Goal: Transaction & Acquisition: Purchase product/service

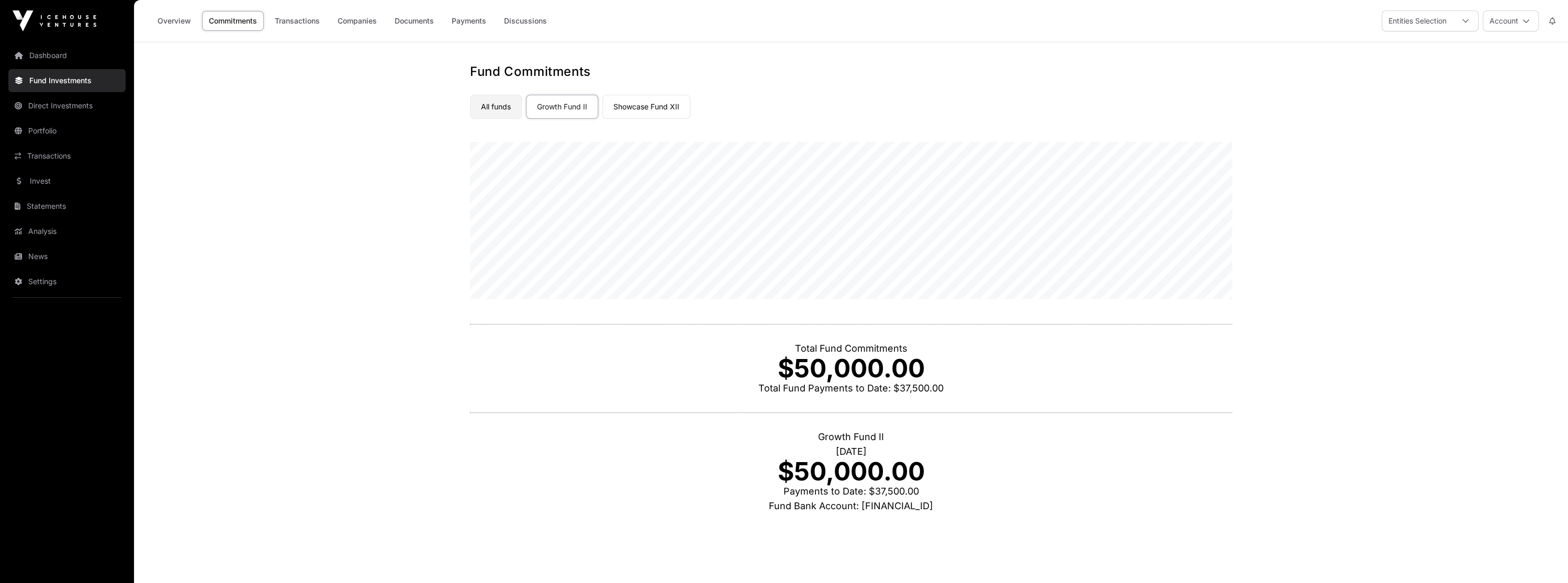
click at [492, 107] on link "All funds" at bounding box center [496, 106] width 52 height 24
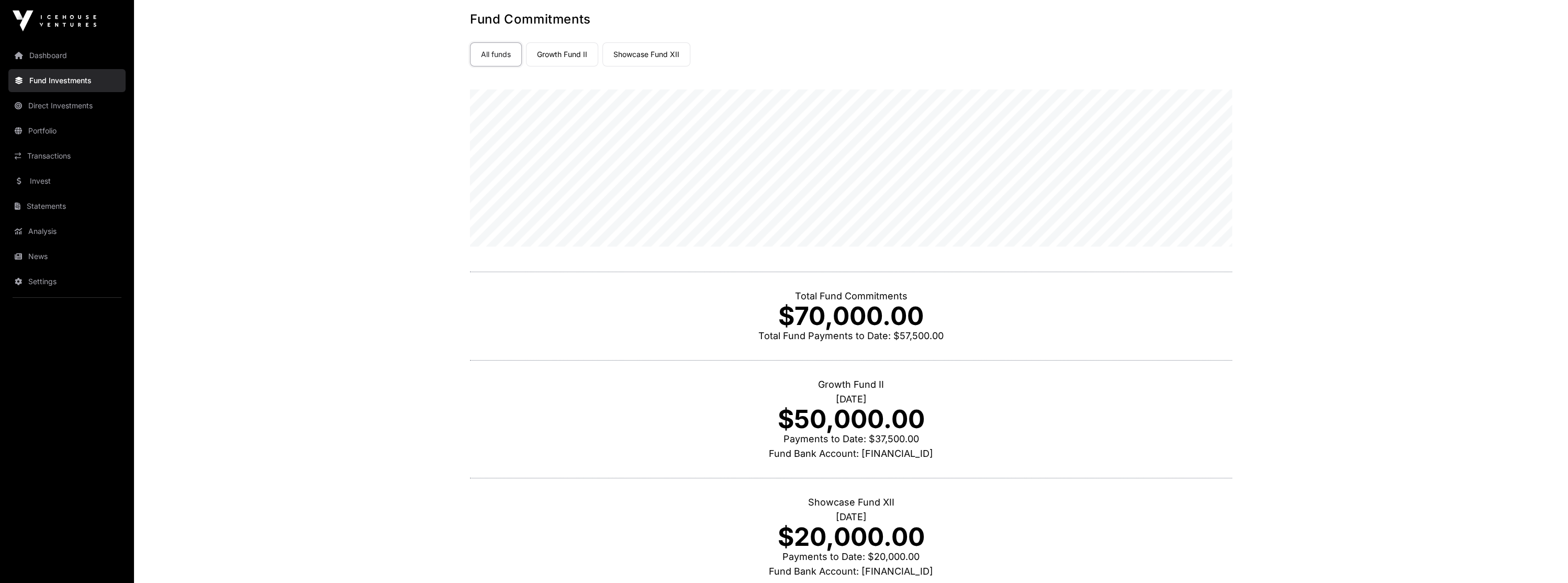
scroll to position [152, 0]
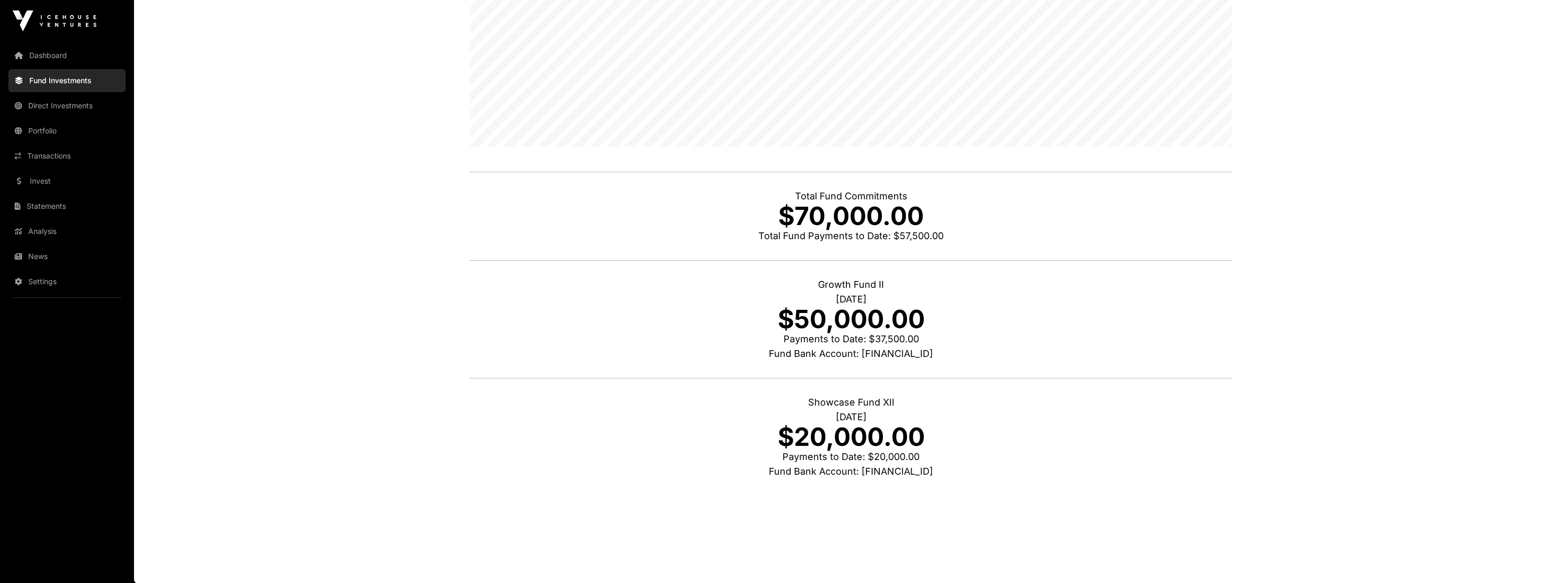
click at [880, 417] on p "[DATE]" at bounding box center [851, 417] width 762 height 15
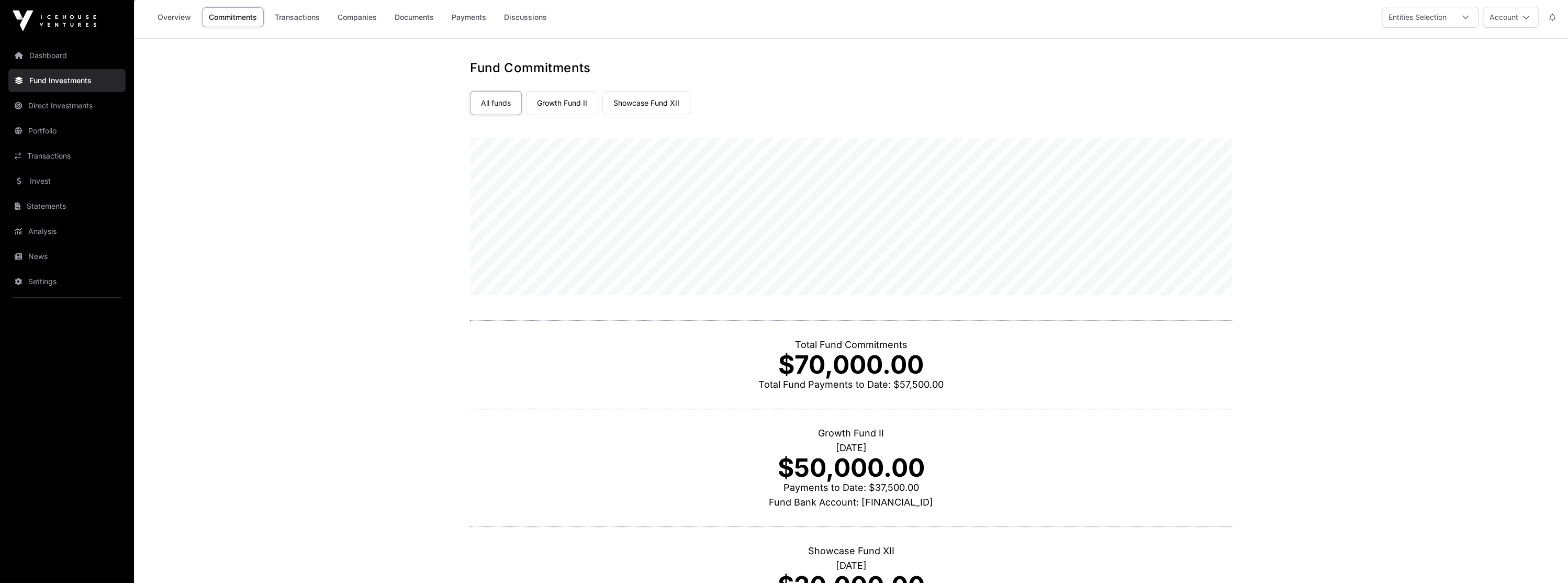
scroll to position [0, 0]
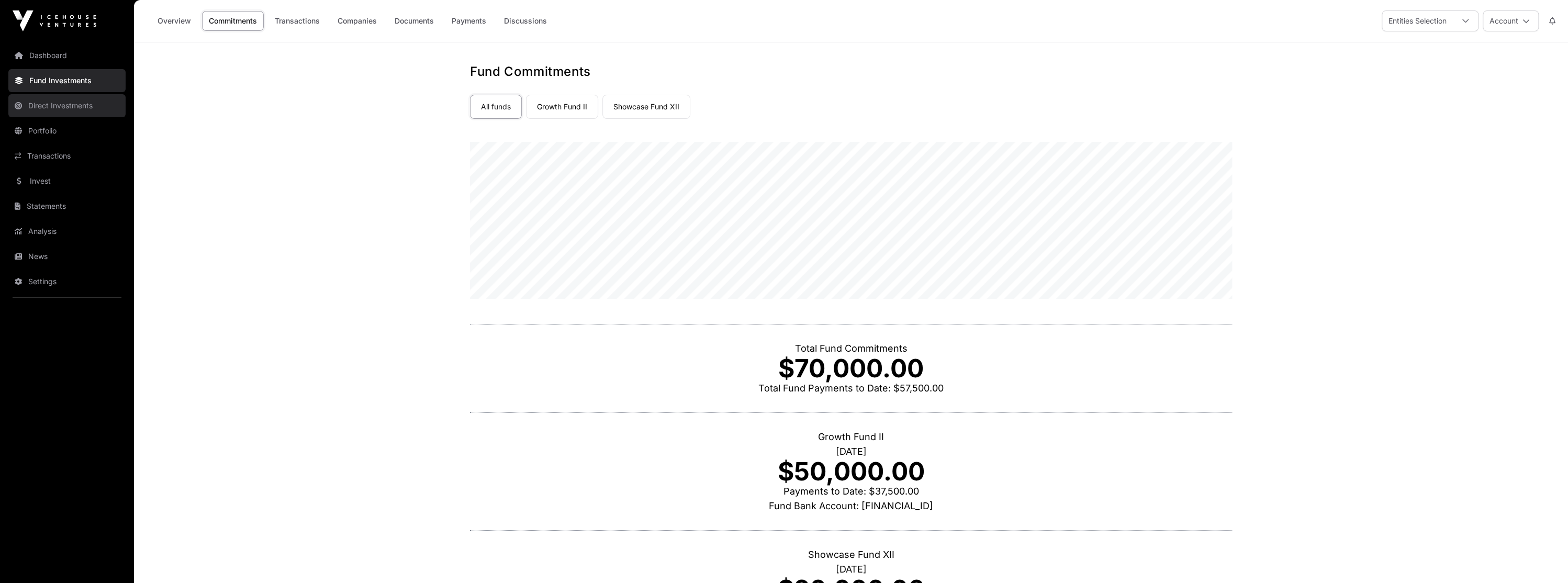
click at [73, 102] on link "Direct Investments" at bounding box center [67, 106] width 117 height 23
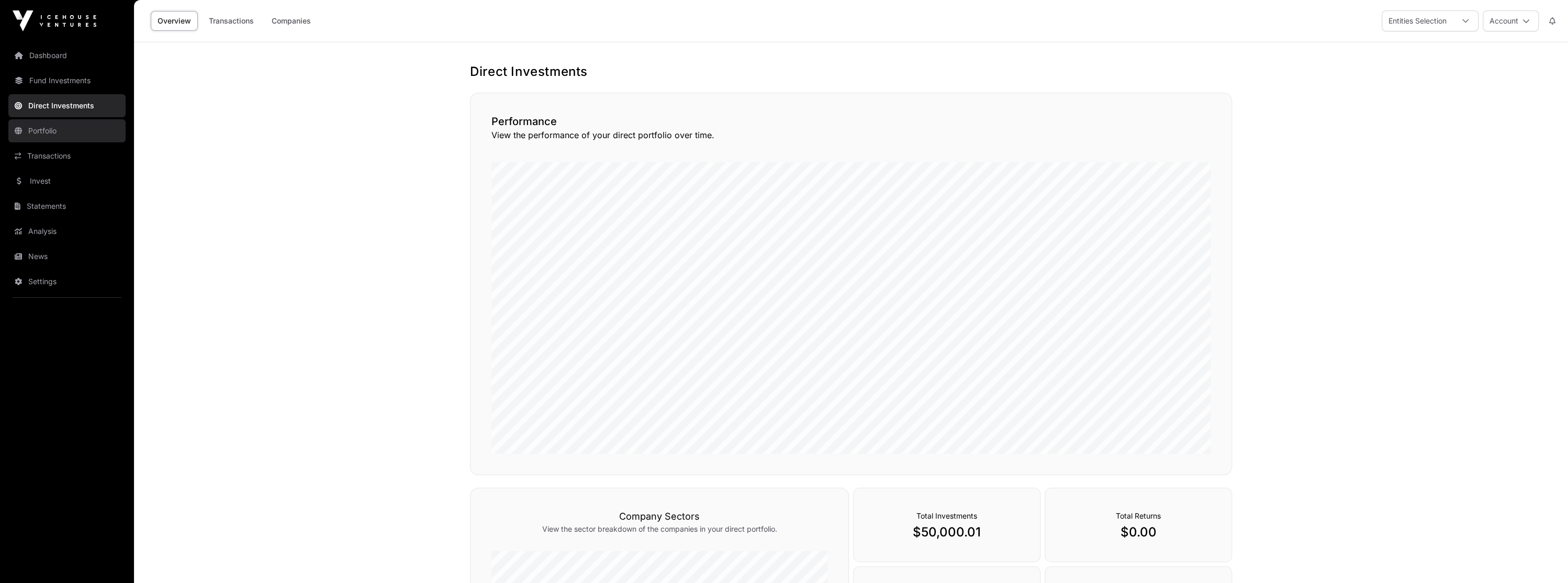
click at [72, 129] on link "Portfolio" at bounding box center [67, 131] width 117 height 23
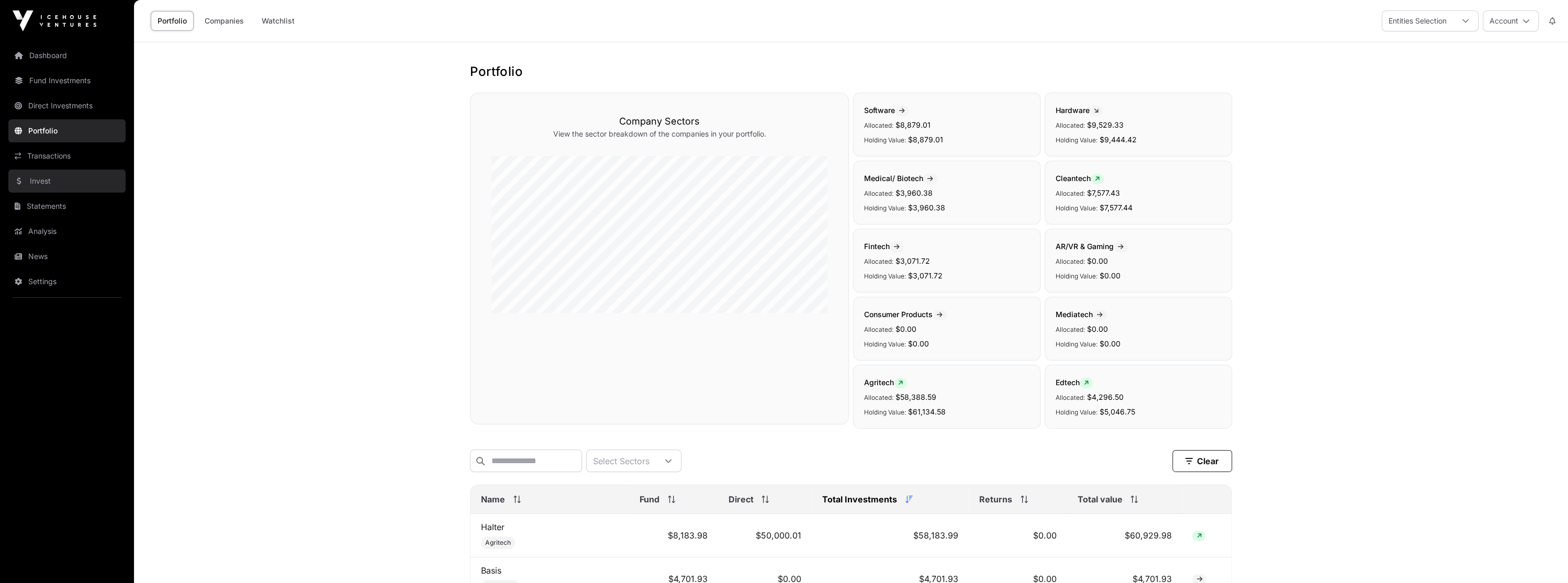
click at [59, 179] on link "Invest" at bounding box center [67, 181] width 117 height 23
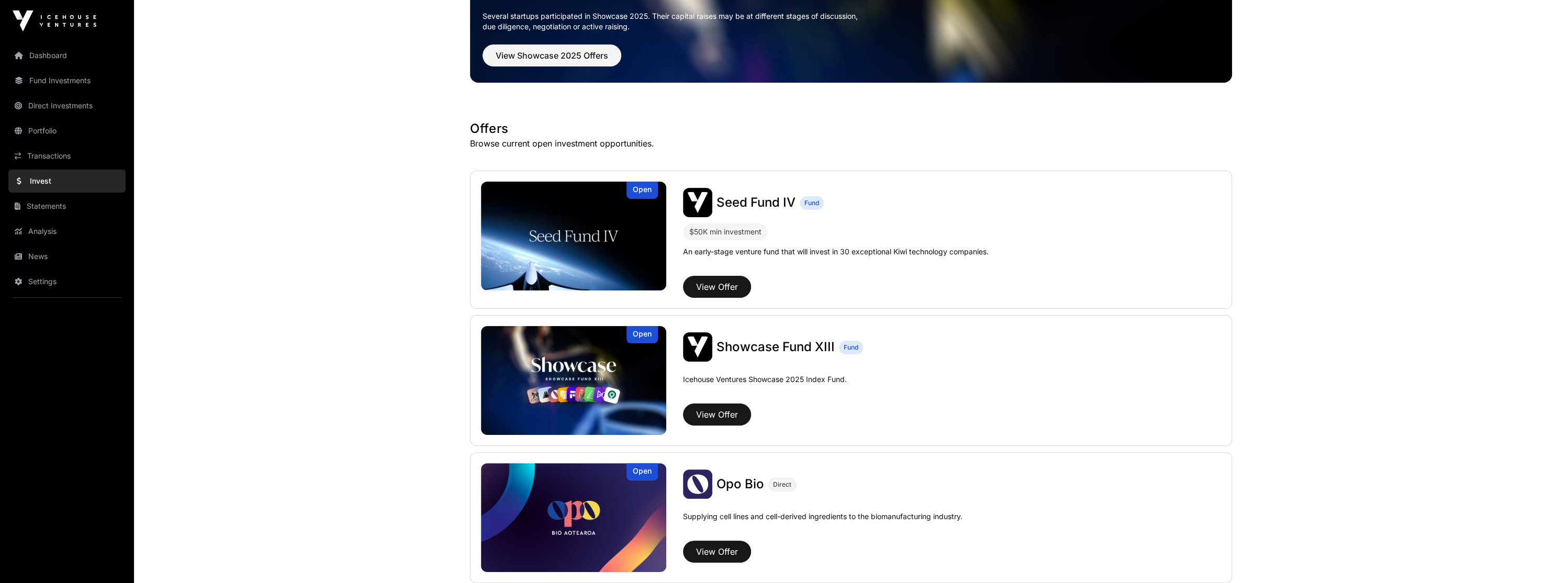
scroll to position [105, 0]
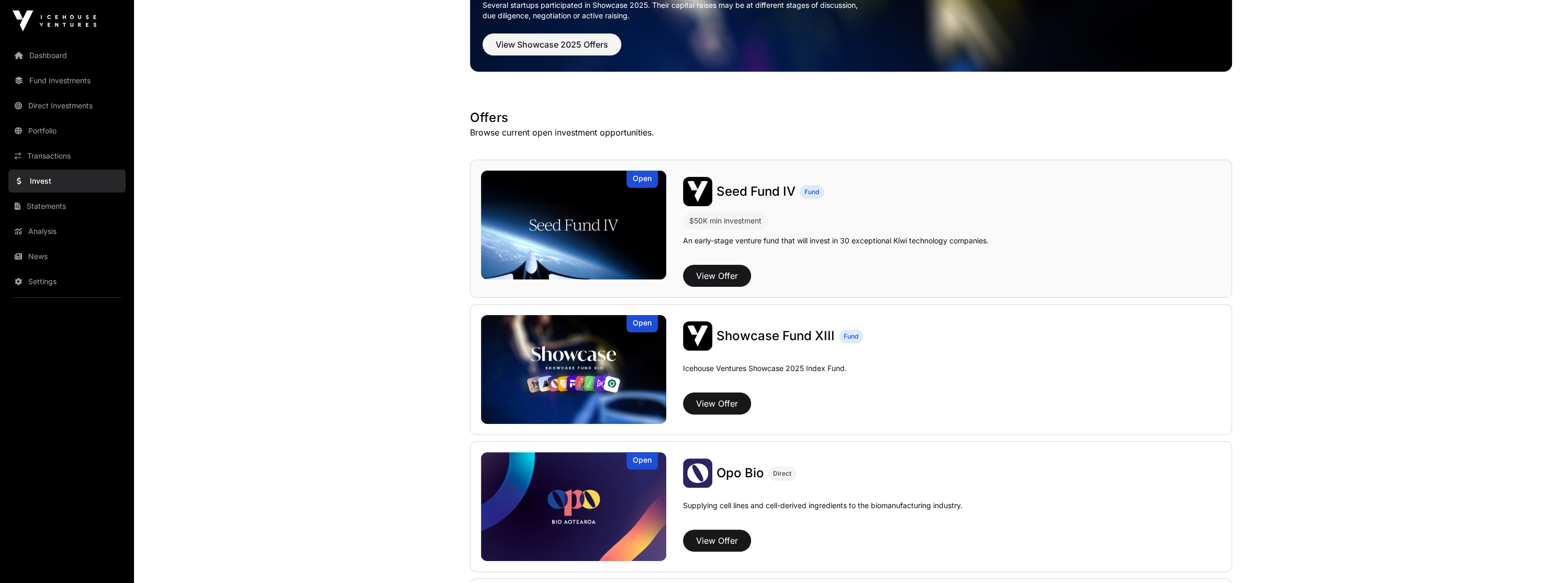
click at [753, 193] on span "Seed Fund IV" at bounding box center [756, 191] width 79 height 15
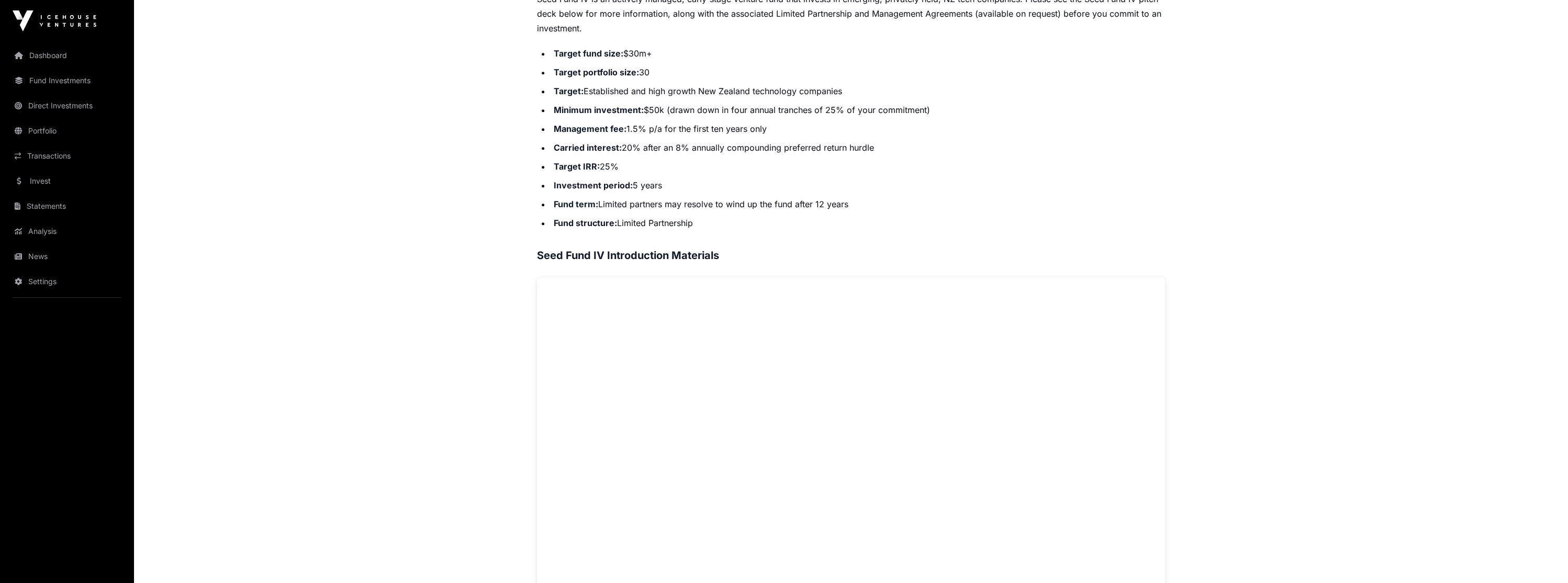
scroll to position [390, 0]
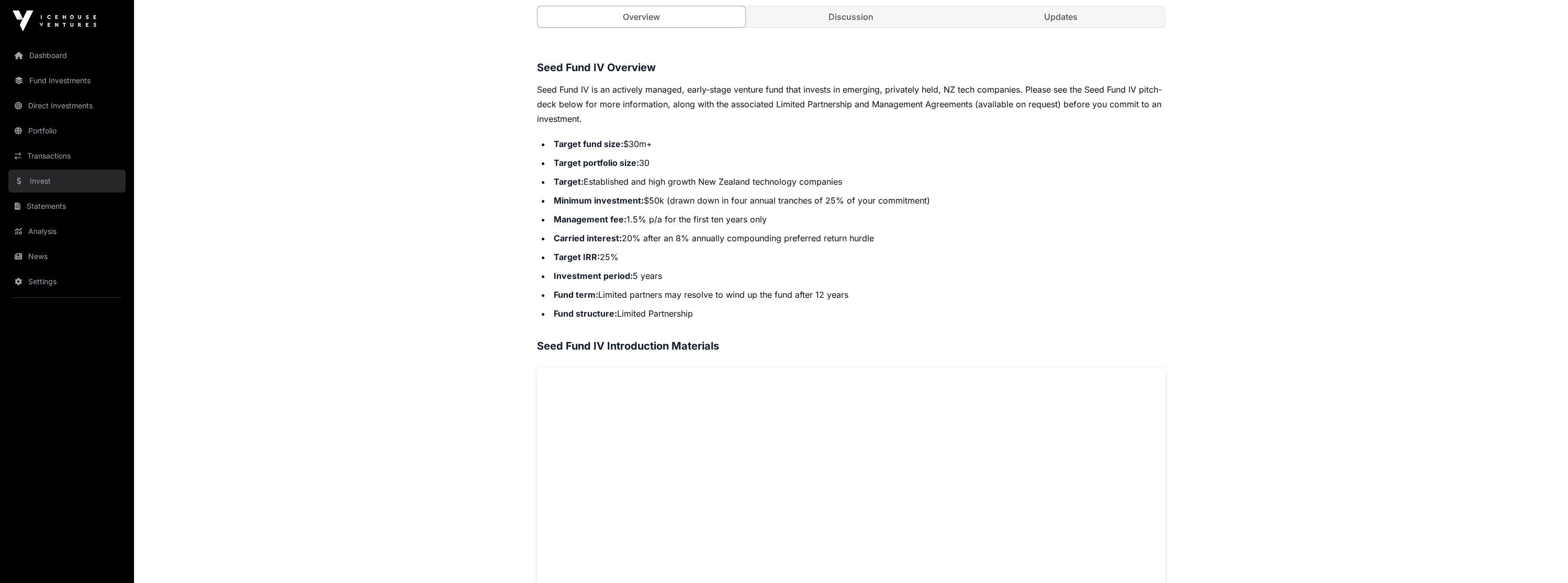
click at [73, 191] on link "Invest" at bounding box center [67, 181] width 117 height 23
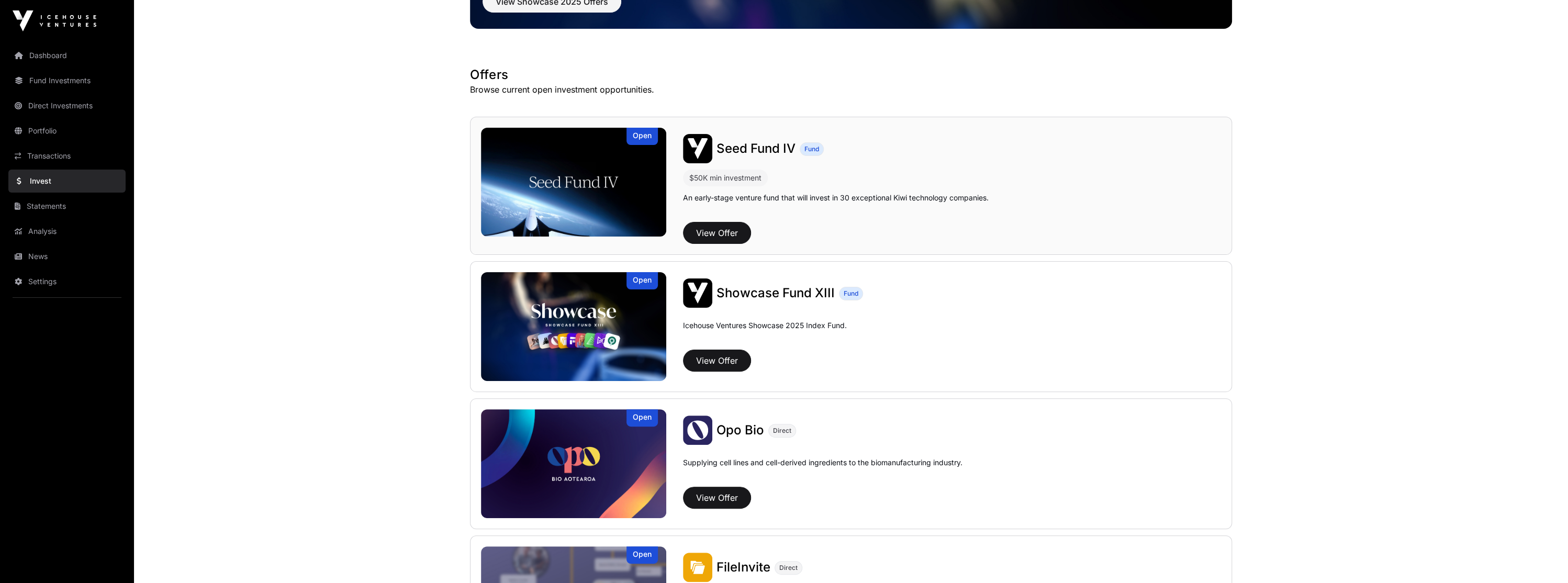
scroll to position [157, 0]
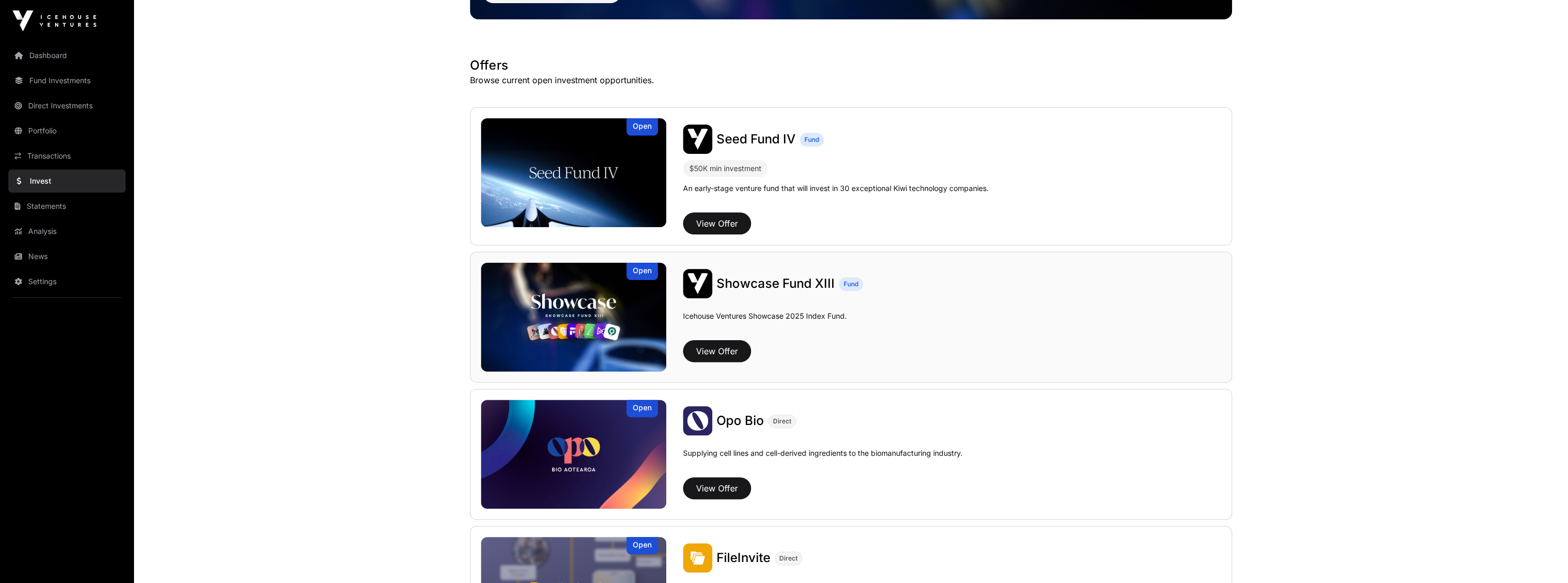
click at [770, 279] on span "Showcase Fund XIII" at bounding box center [775, 283] width 118 height 15
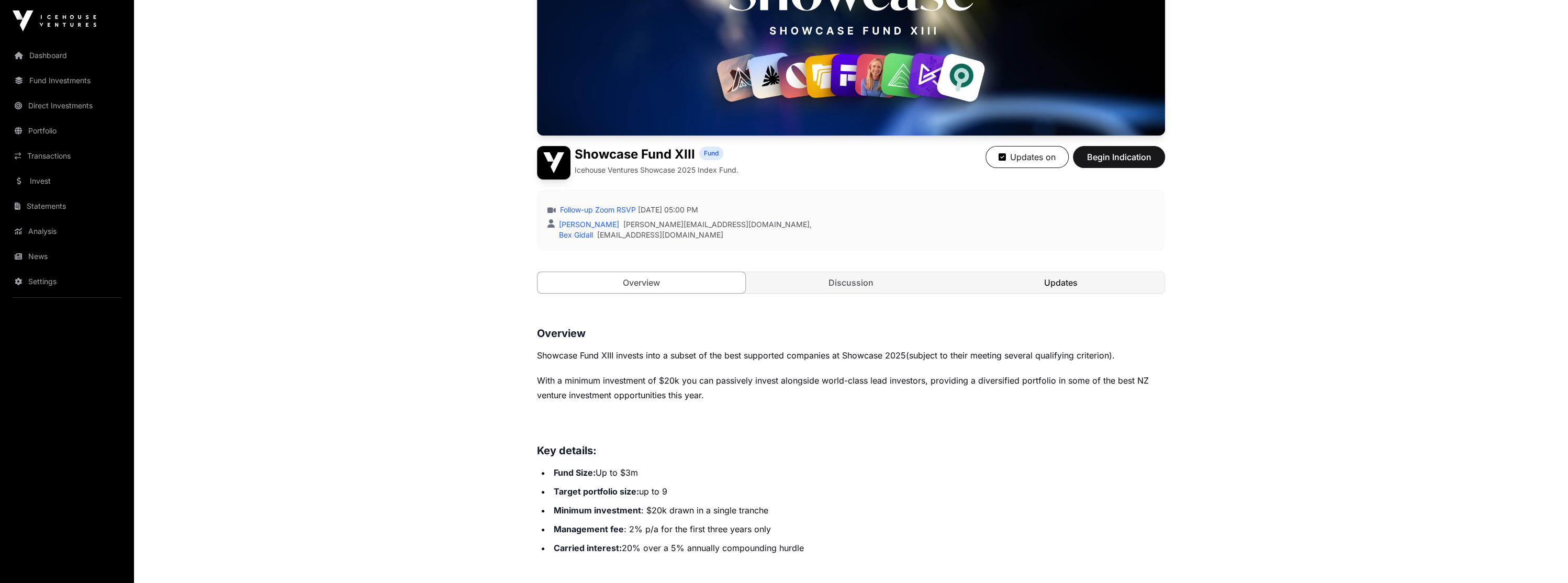
click at [1040, 286] on link "Updates" at bounding box center [1060, 283] width 208 height 21
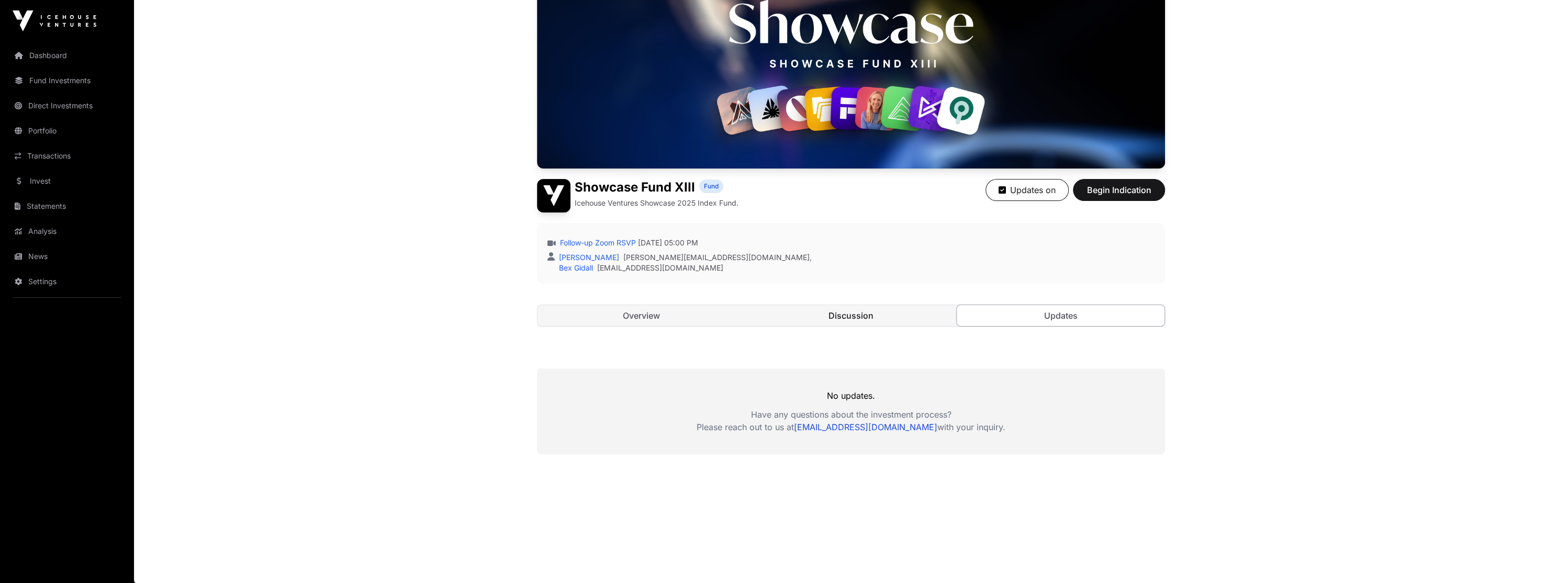
click at [880, 311] on link "Discussion" at bounding box center [851, 316] width 208 height 21
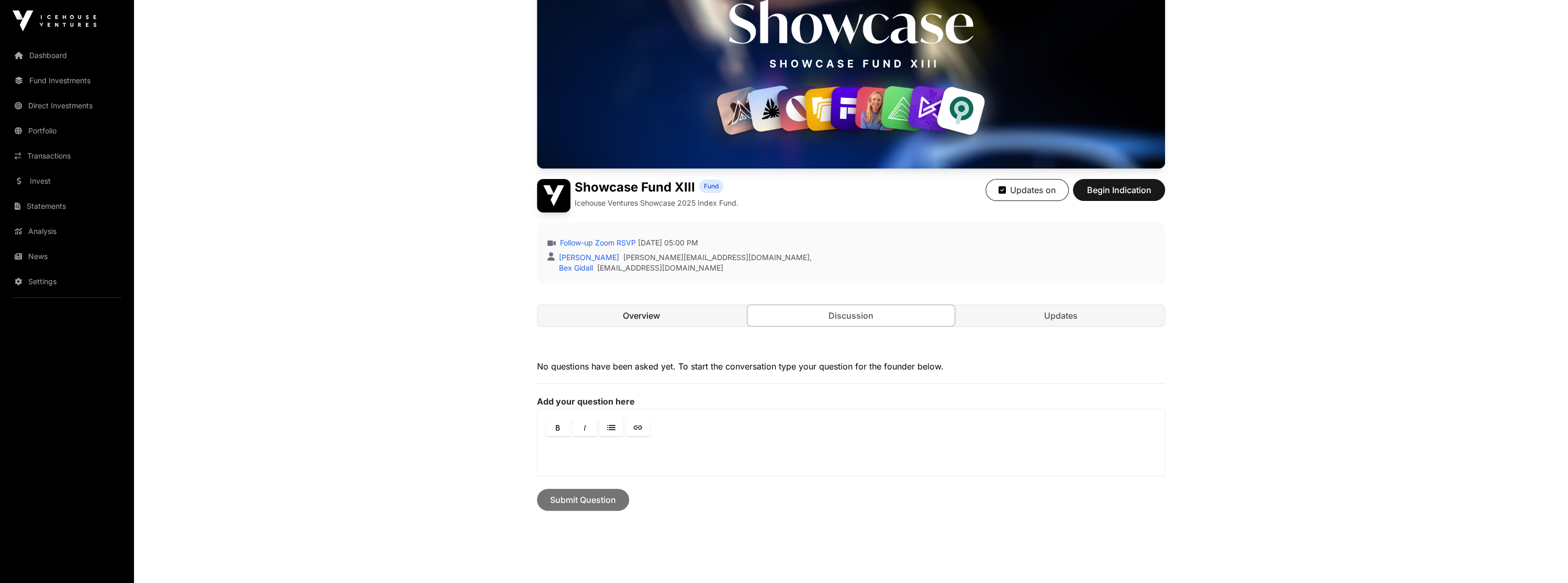
click at [577, 321] on link "Overview" at bounding box center [642, 316] width 208 height 21
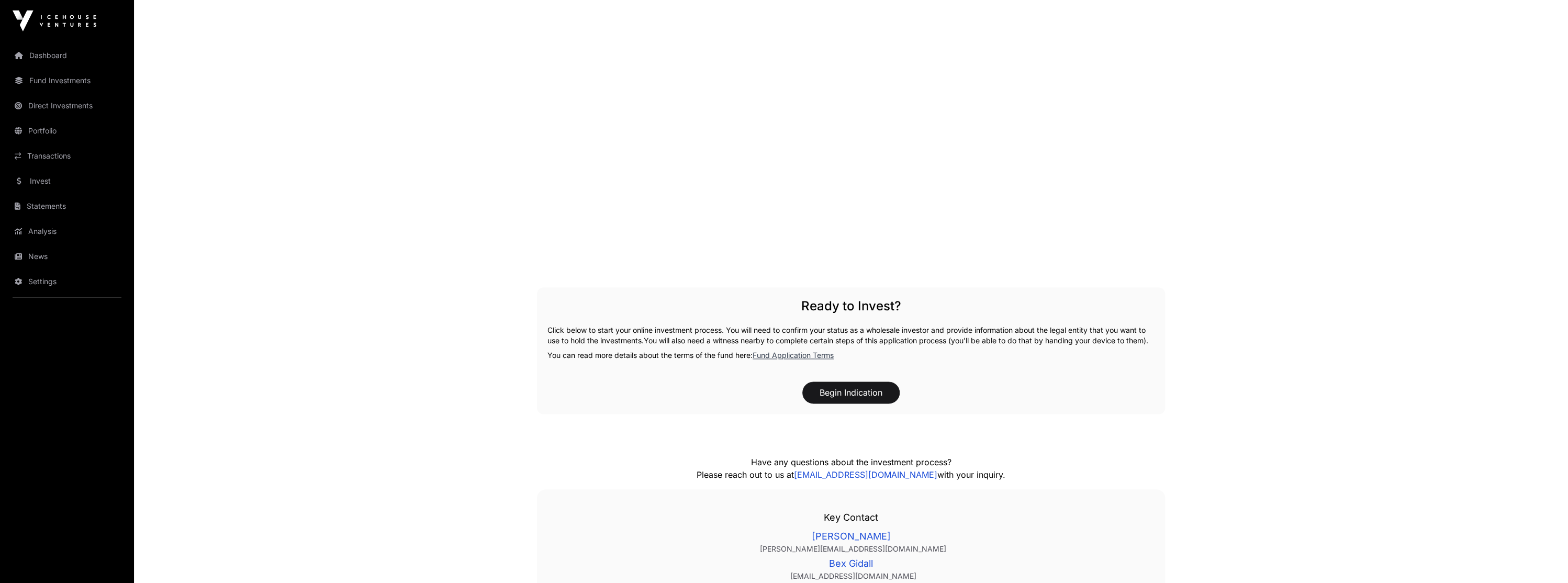
scroll to position [1280, 0]
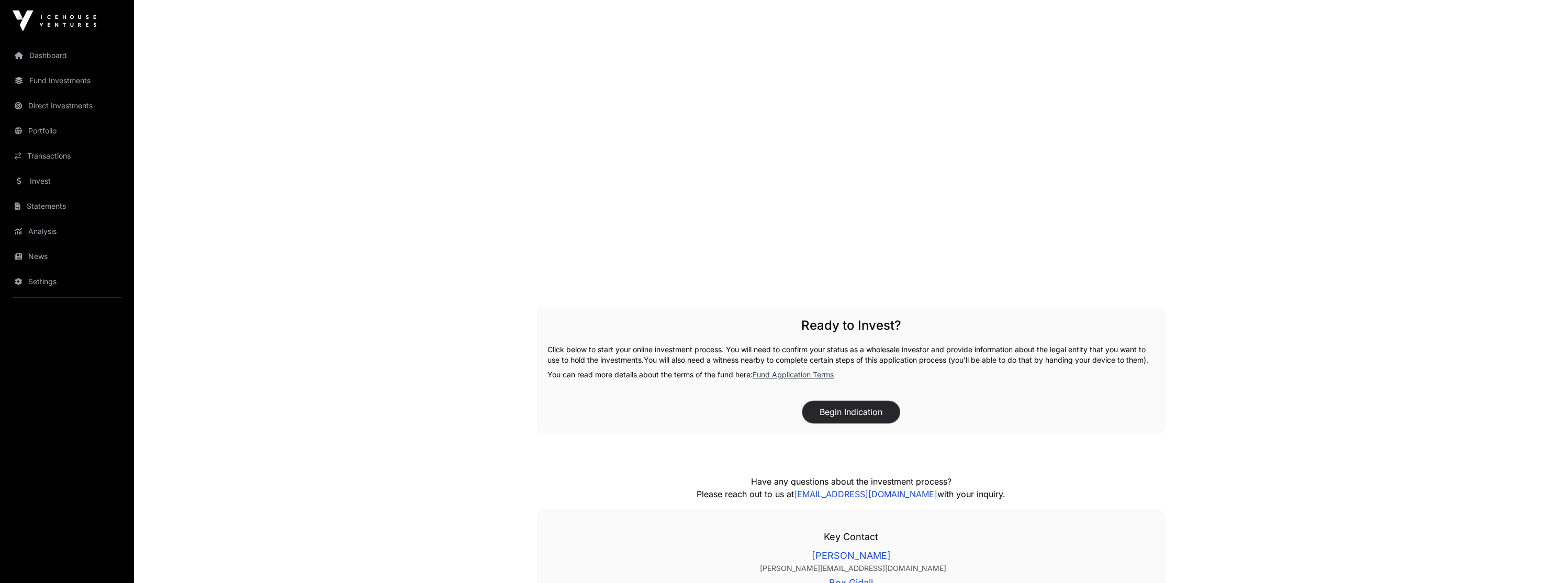
click at [882, 422] on button "Begin Indication" at bounding box center [851, 412] width 97 height 22
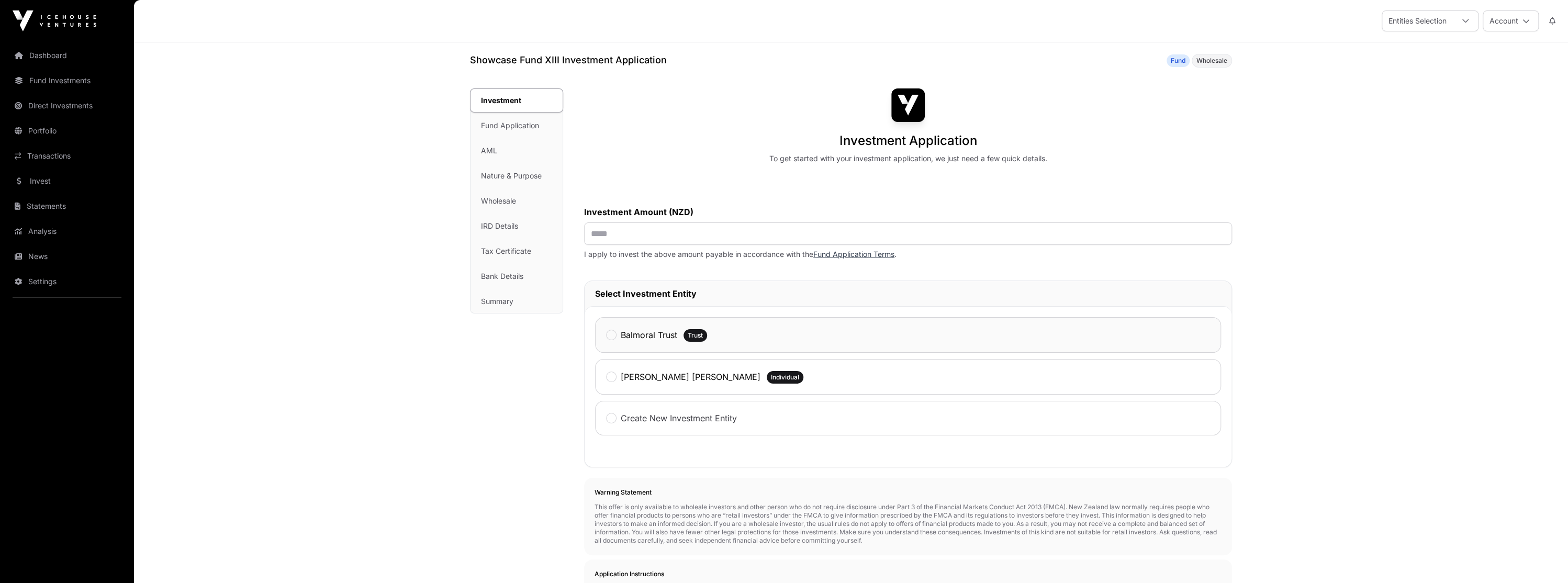
click at [667, 332] on label "Balmoral Trust" at bounding box center [649, 335] width 56 height 13
click at [739, 231] on input "text" at bounding box center [908, 234] width 648 height 23
click at [735, 236] on input "***" at bounding box center [908, 234] width 648 height 23
type input "*******"
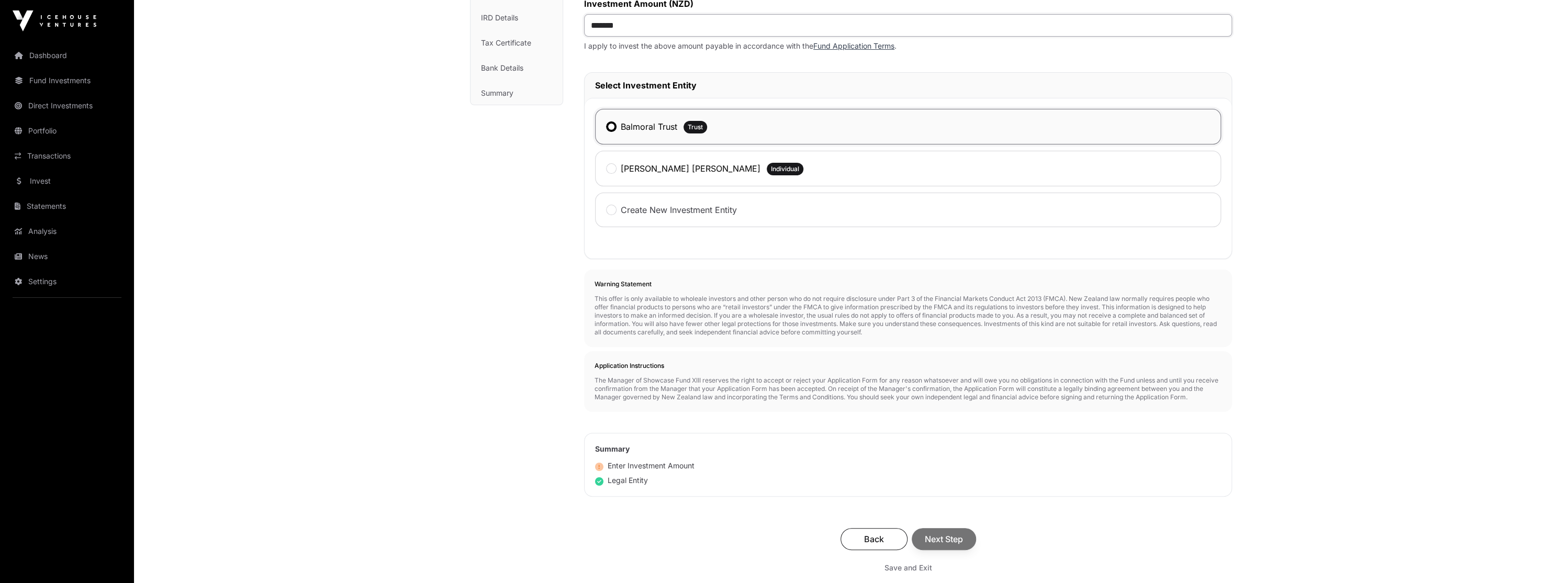
scroll to position [209, 0]
click at [931, 543] on div "Back Next Step" at bounding box center [908, 538] width 627 height 22
click at [931, 543] on span "Next Step" at bounding box center [944, 538] width 38 height 13
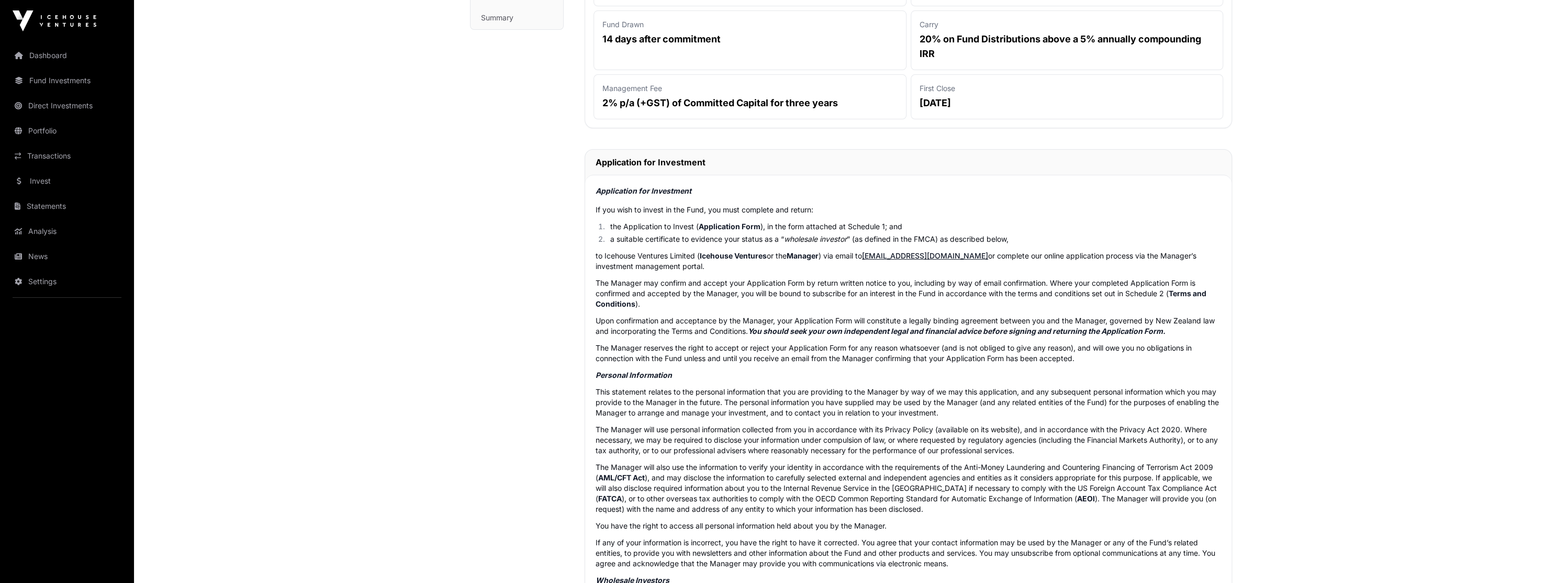
scroll to position [262, 0]
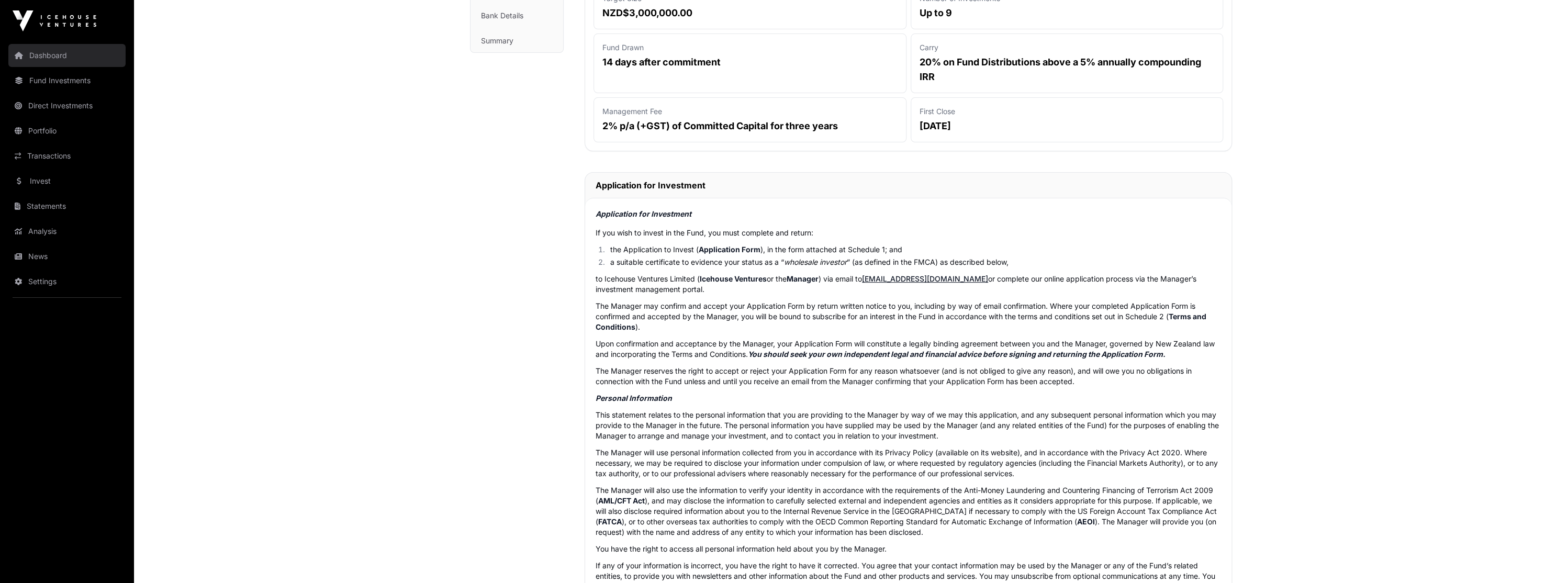
click at [80, 58] on link "Dashboard" at bounding box center [67, 56] width 117 height 23
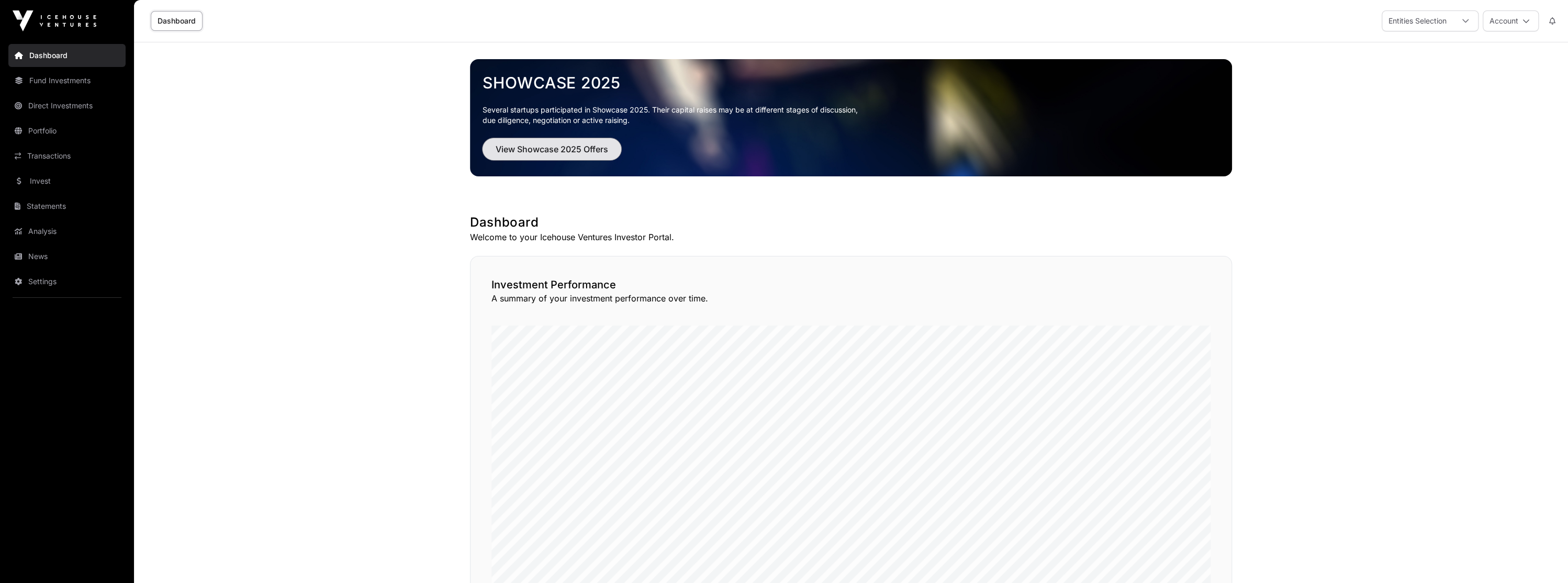
click at [588, 155] on span "View Showcase 2025 Offers" at bounding box center [552, 149] width 113 height 13
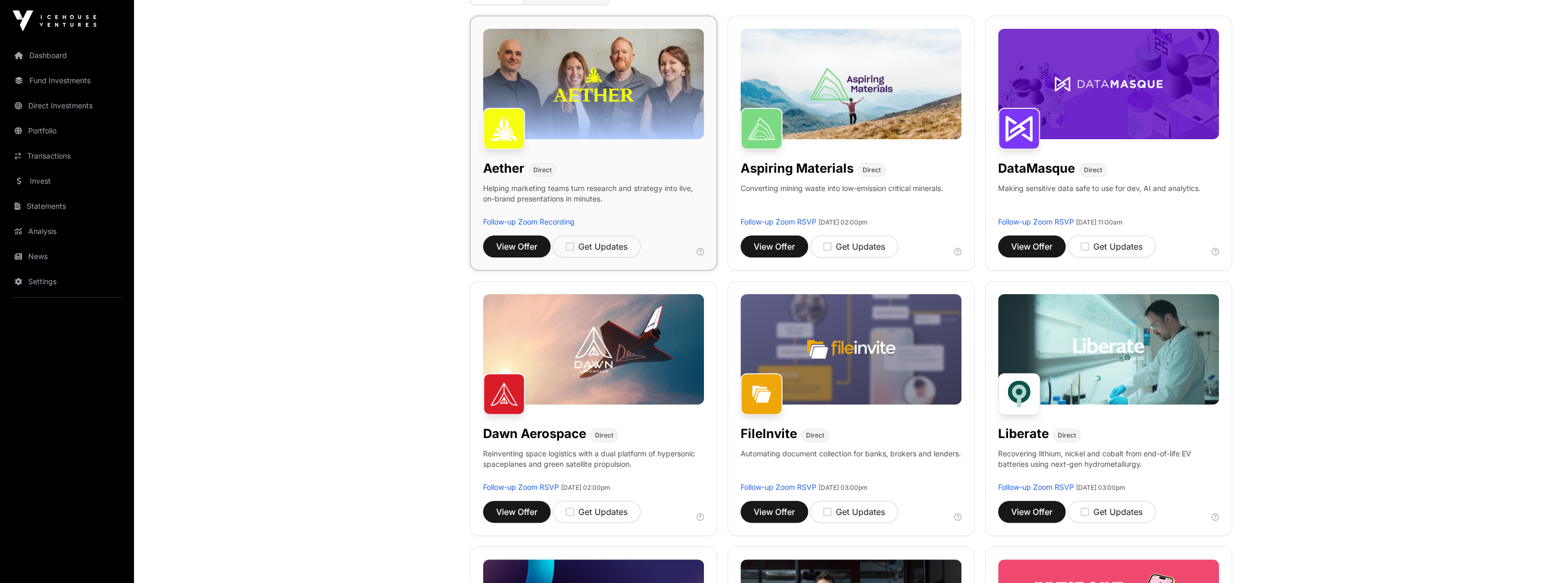
scroll to position [209, 0]
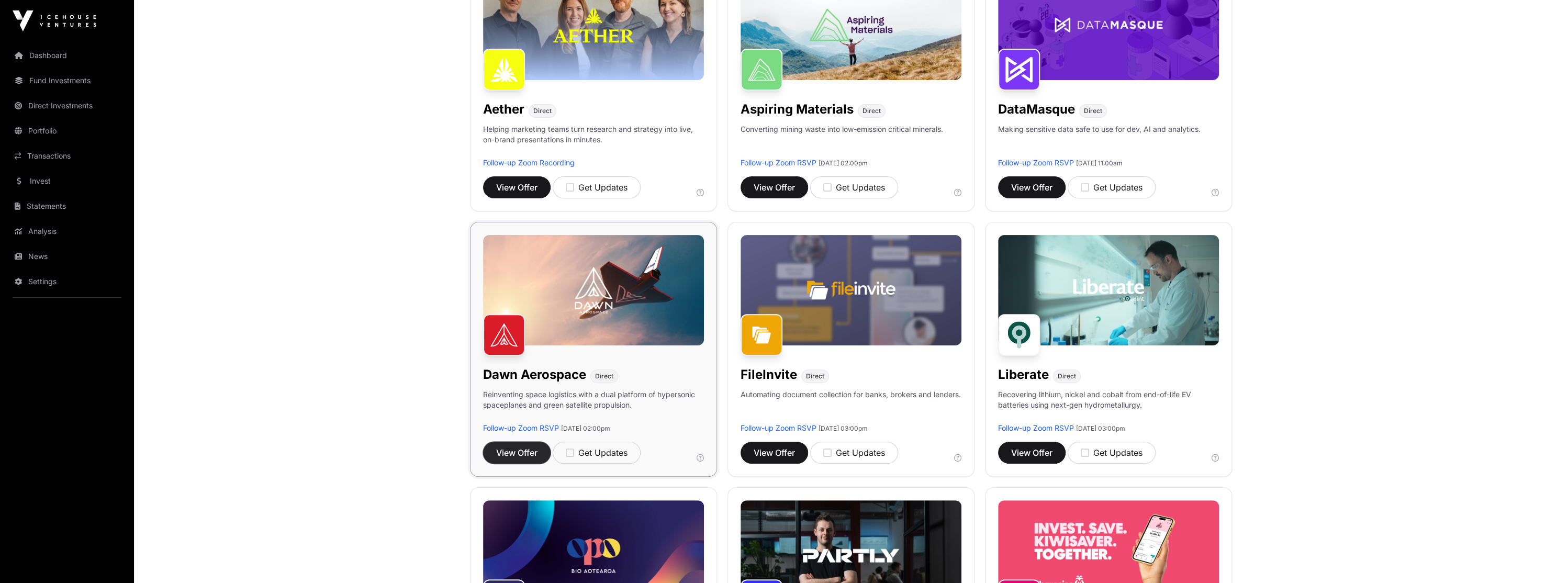
click at [526, 450] on span "View Offer" at bounding box center [517, 453] width 42 height 13
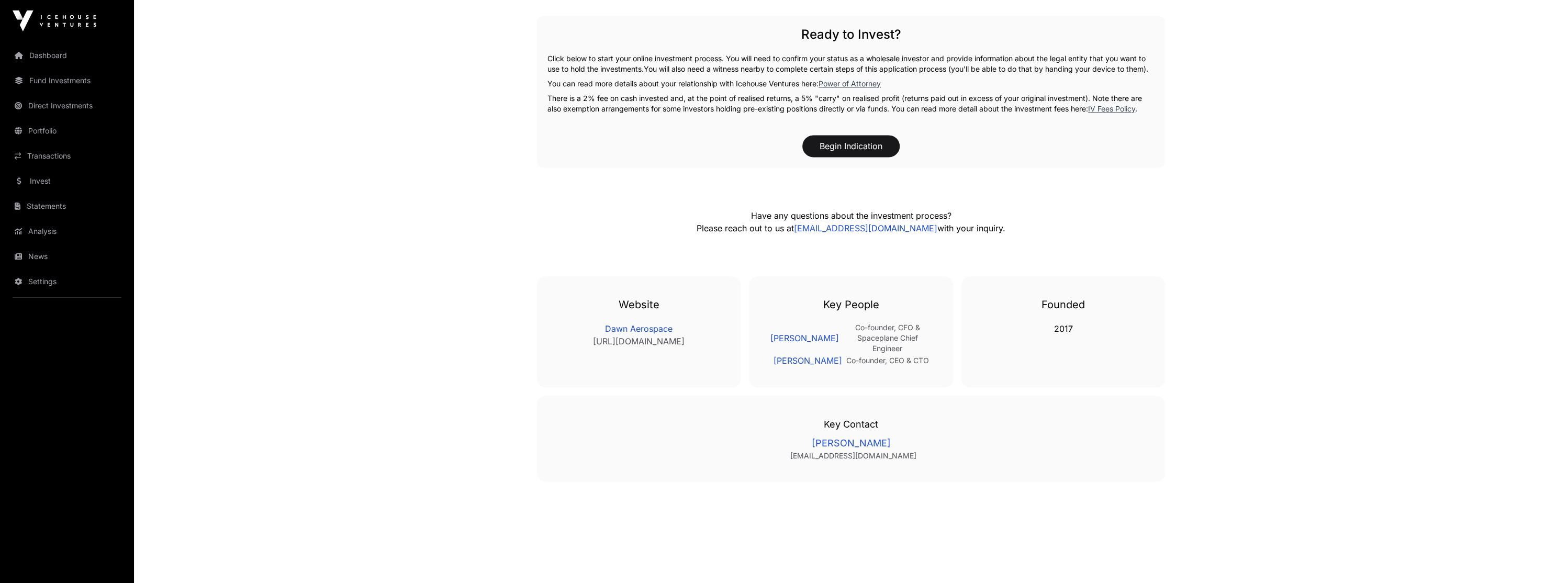
scroll to position [1676, 0]
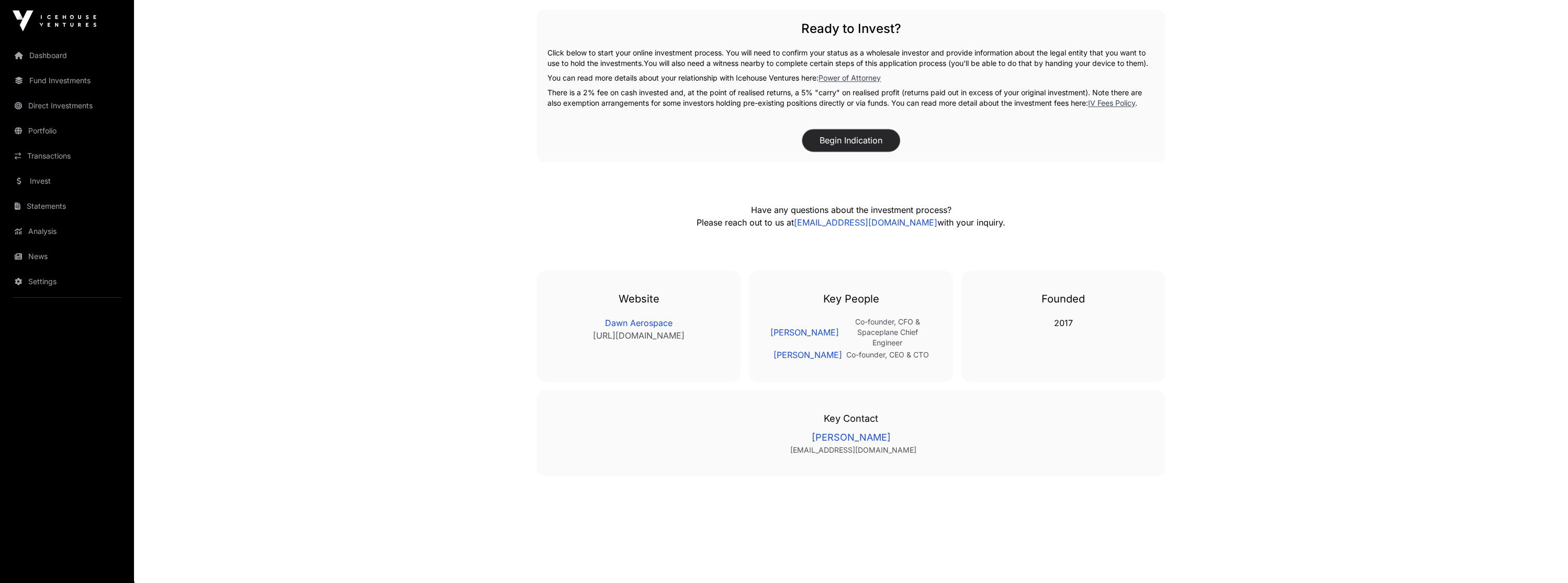
click at [842, 151] on button "Begin Indication" at bounding box center [851, 140] width 97 height 22
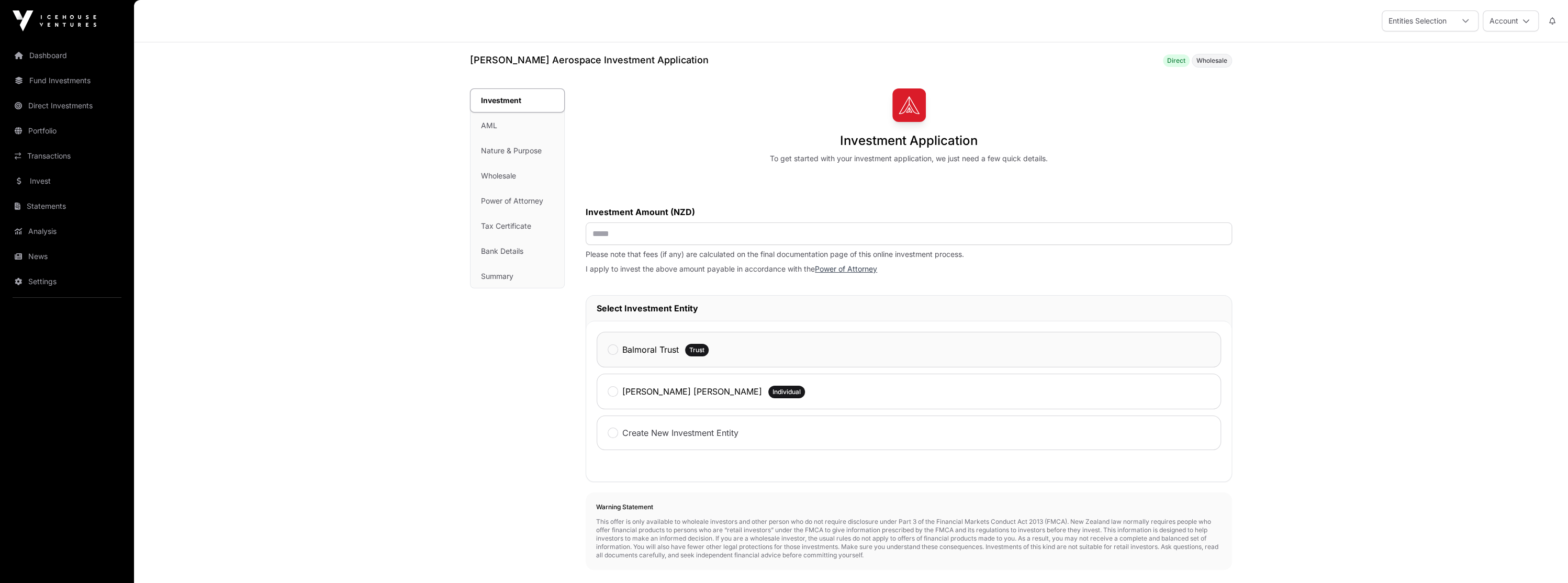
click at [624, 354] on label "Balmoral Trust" at bounding box center [651, 349] width 56 height 13
click at [628, 237] on input "text" at bounding box center [909, 234] width 646 height 23
type input "******"
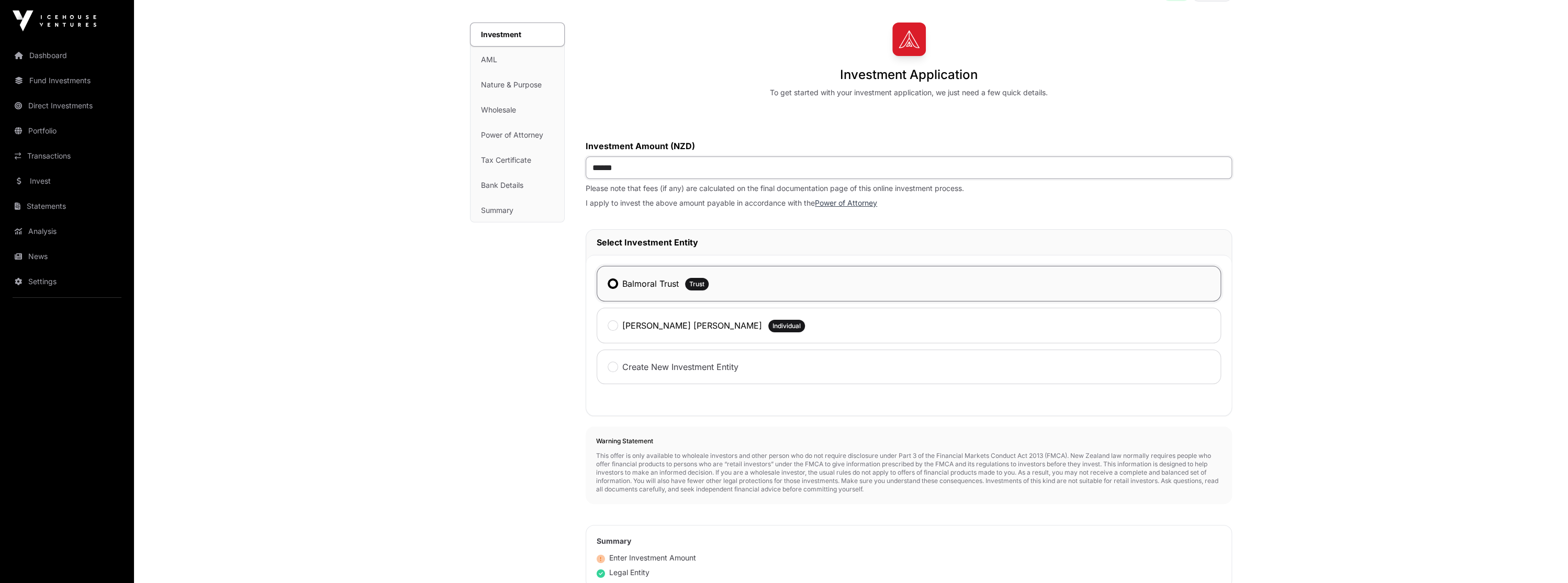
scroll to position [209, 0]
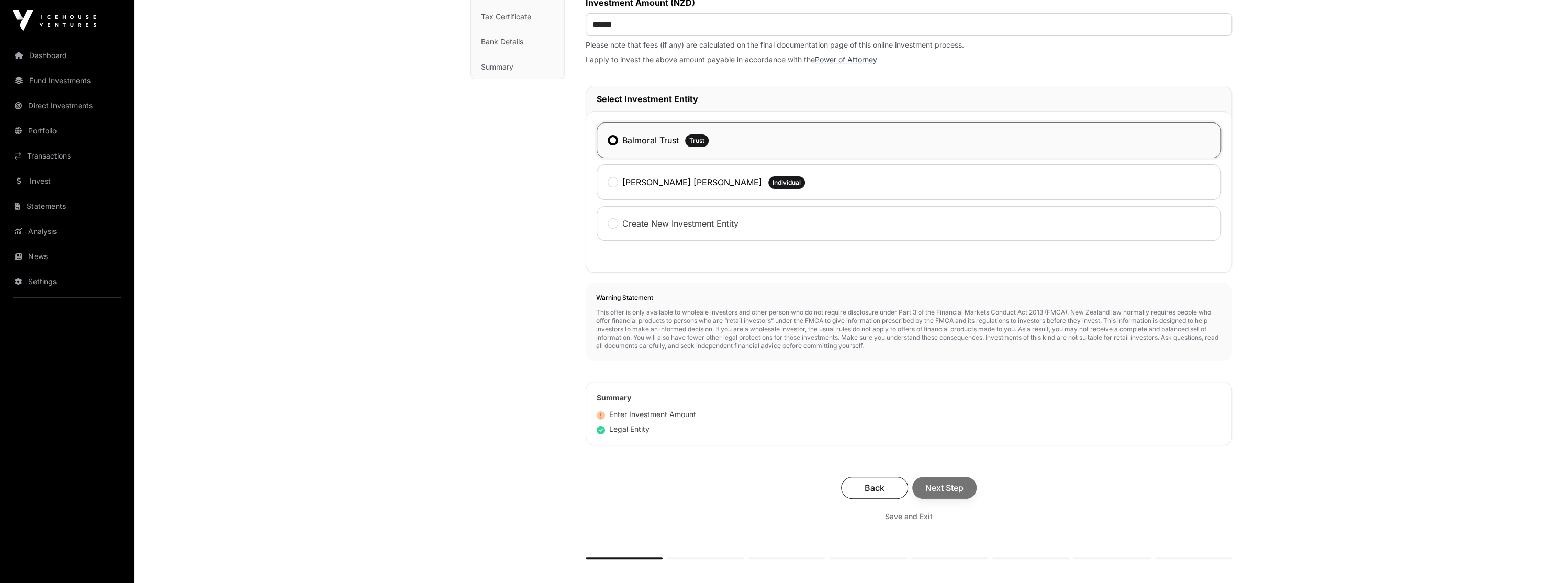
click at [953, 485] on div "Back Next Step" at bounding box center [909, 488] width 626 height 22
click at [953, 485] on span "Next Step" at bounding box center [944, 488] width 38 height 13
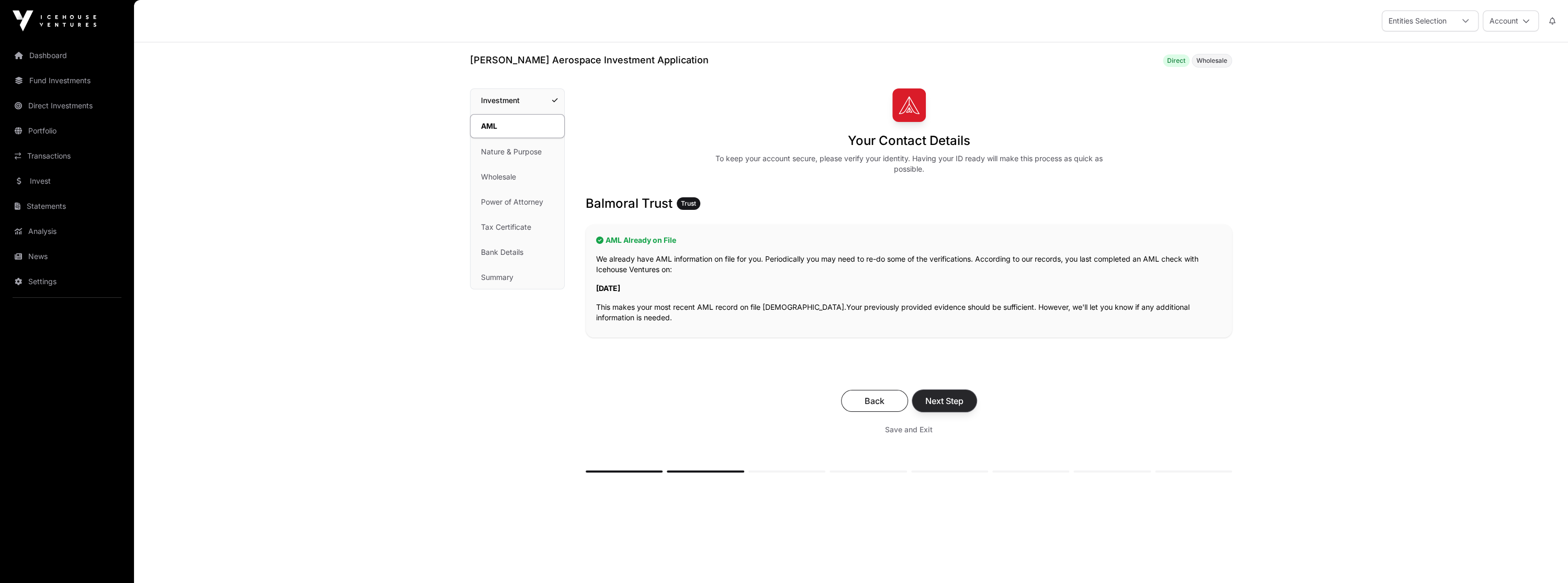
click at [952, 398] on span "Next Step" at bounding box center [944, 401] width 38 height 13
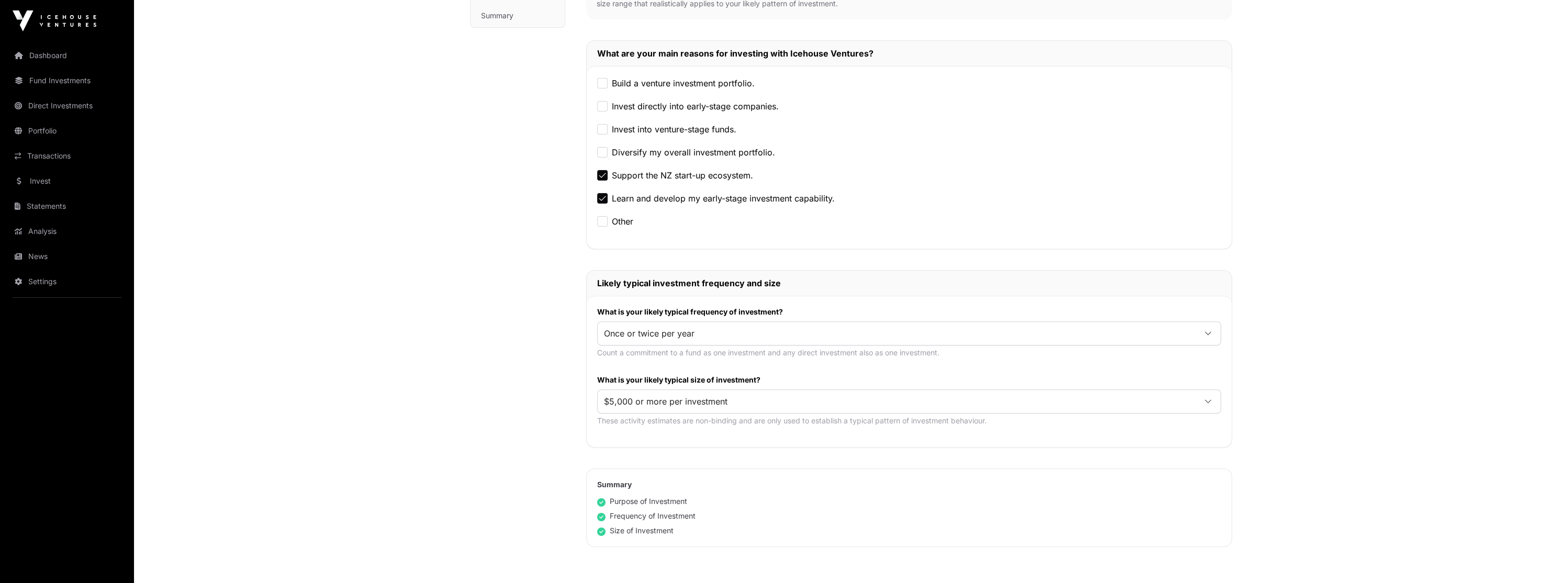
scroll to position [314, 0]
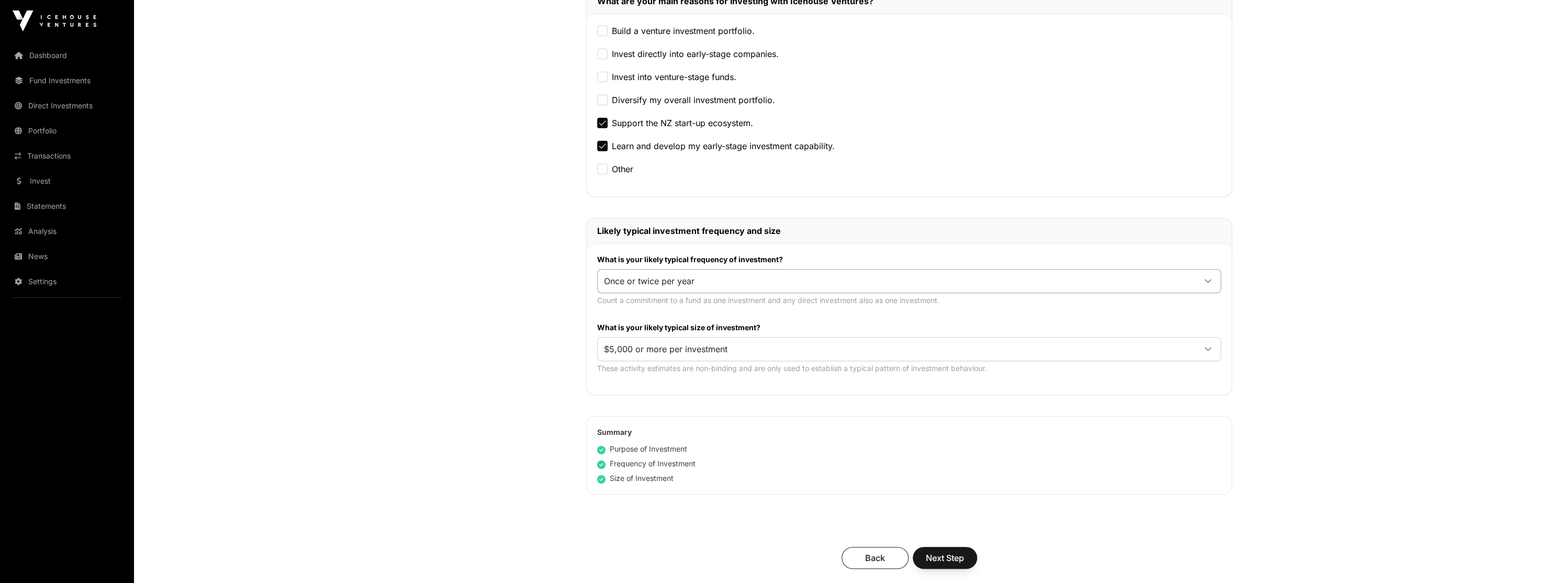
click at [862, 270] on div "Once or twice per year" at bounding box center [909, 281] width 624 height 24
click at [860, 272] on span "Once or twice per year" at bounding box center [896, 281] width 597 height 19
click at [947, 552] on span "Next Step" at bounding box center [945, 558] width 38 height 13
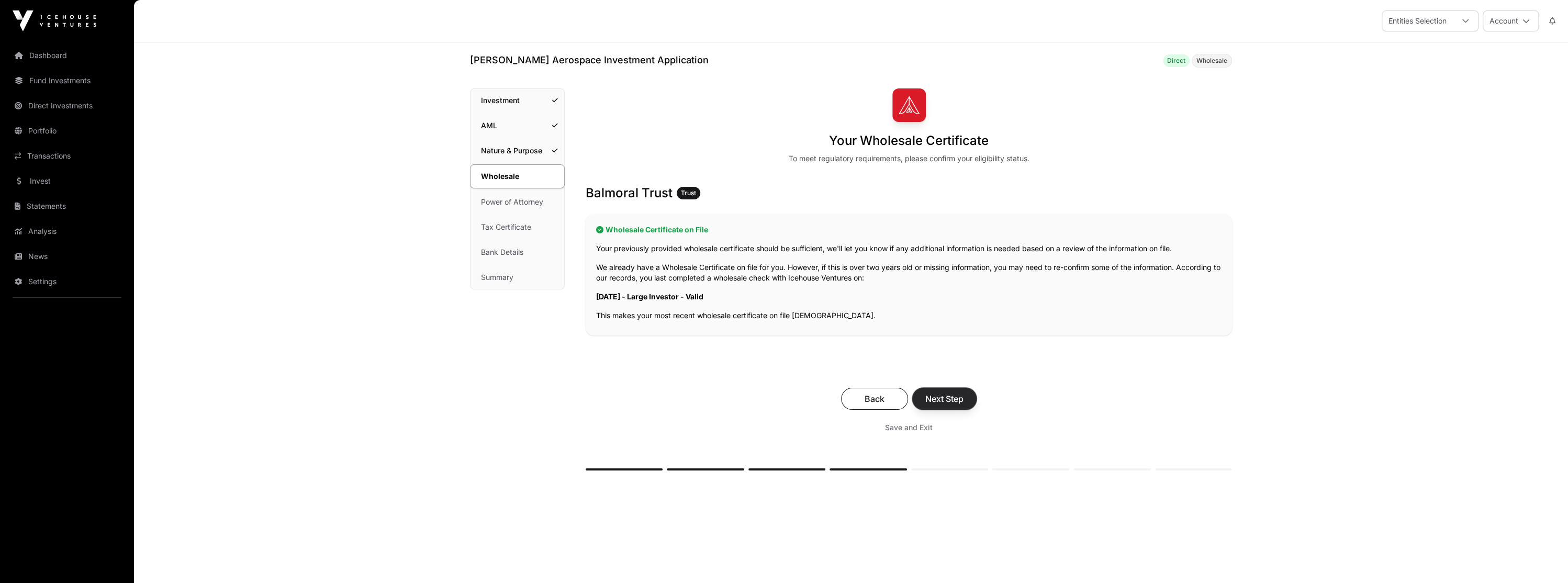
click at [934, 402] on span "Next Step" at bounding box center [944, 399] width 38 height 13
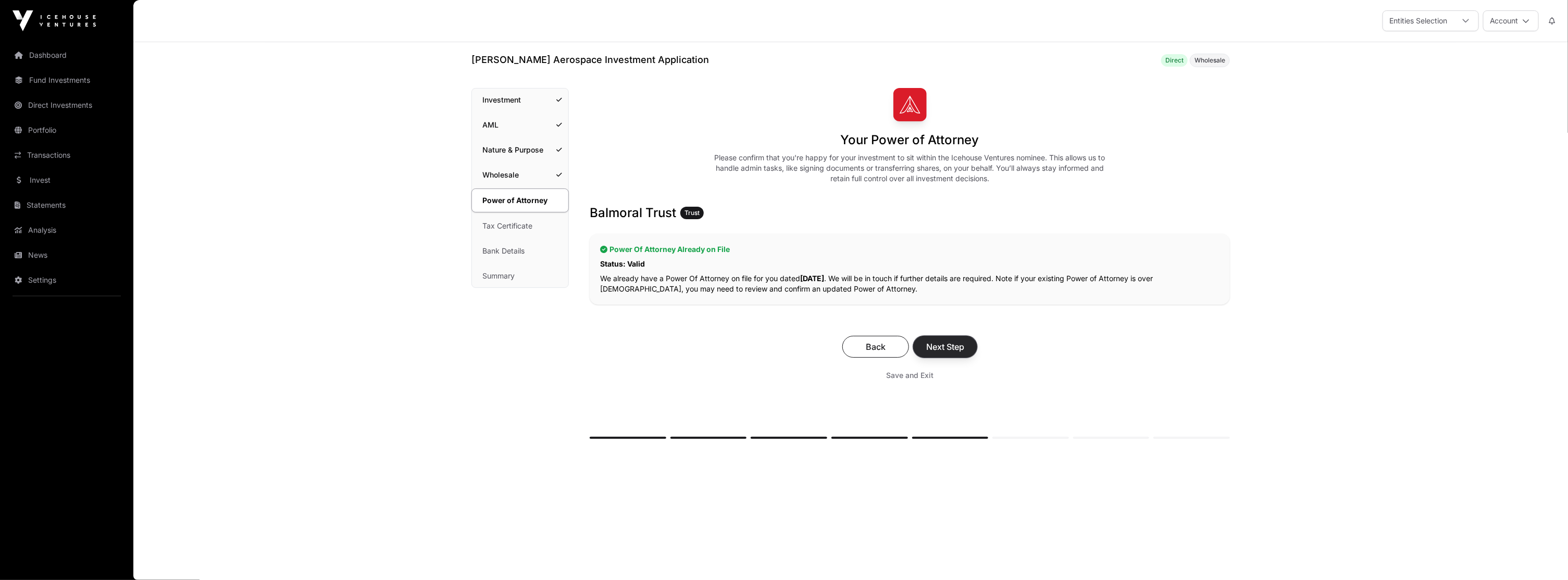
click at [940, 344] on span "Next Step" at bounding box center [945, 347] width 38 height 13
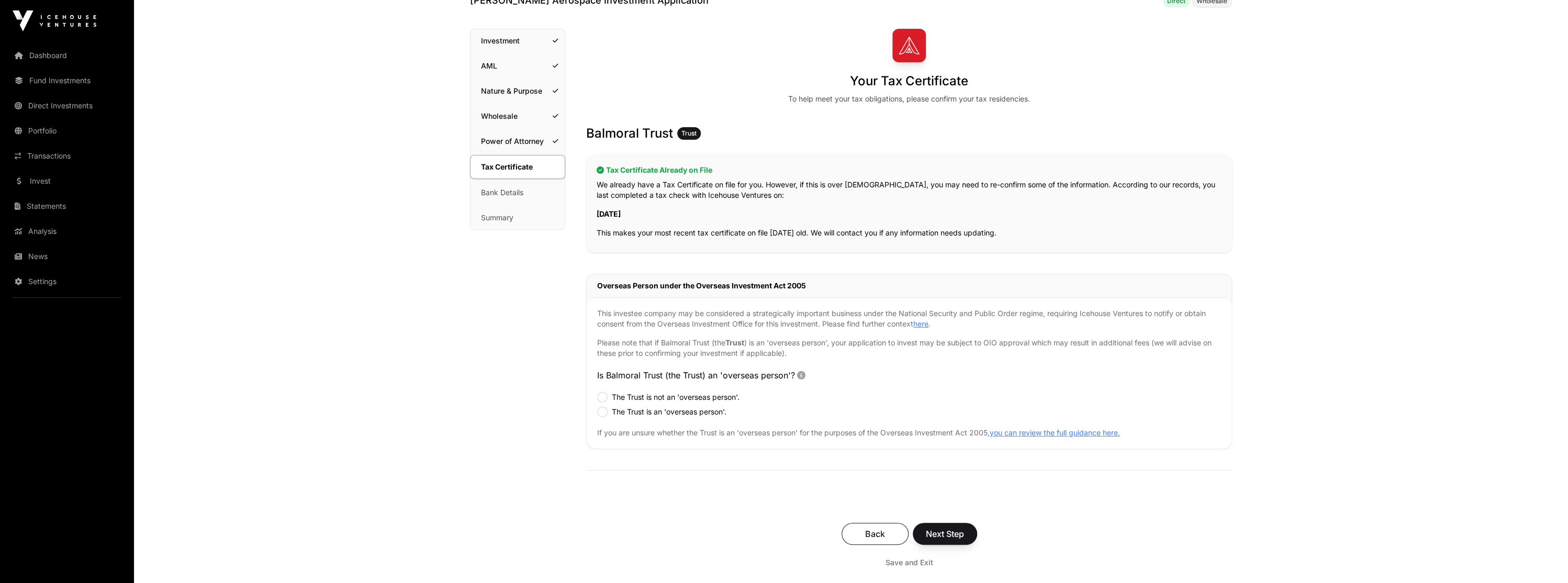
scroll to position [53, 0]
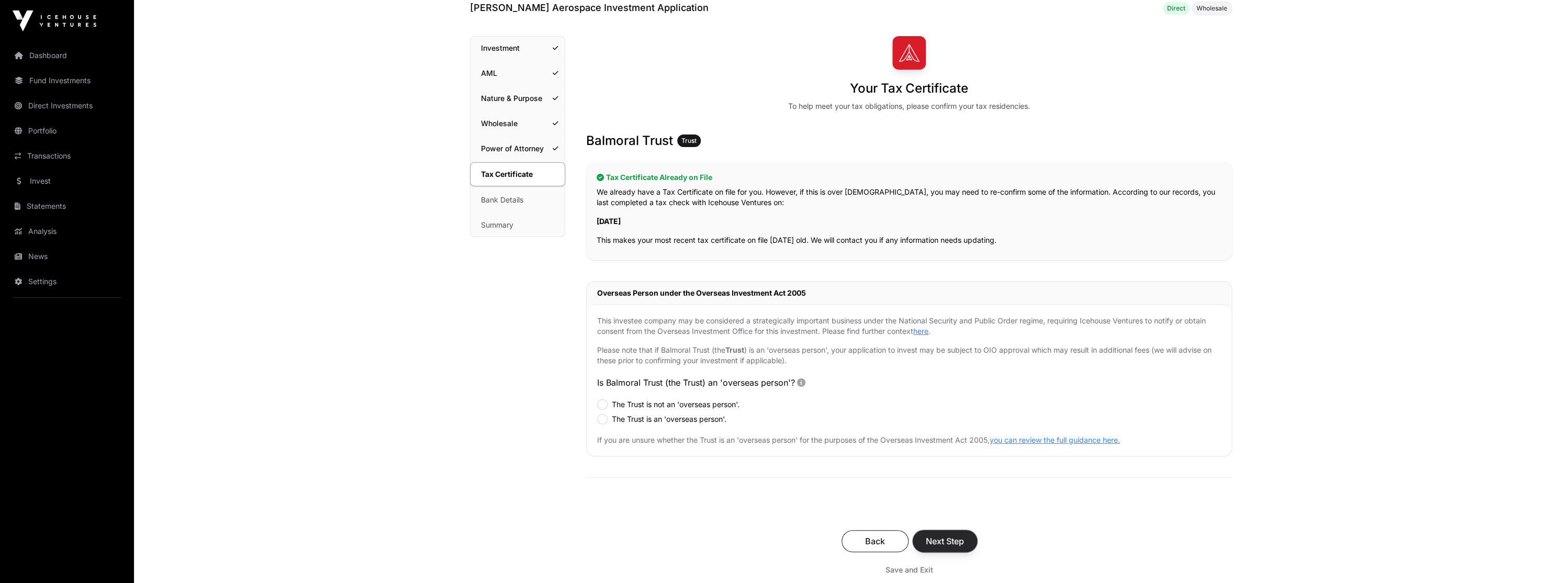
click at [953, 547] on button "Next Step" at bounding box center [945, 541] width 64 height 22
